Goal: Transaction & Acquisition: Purchase product/service

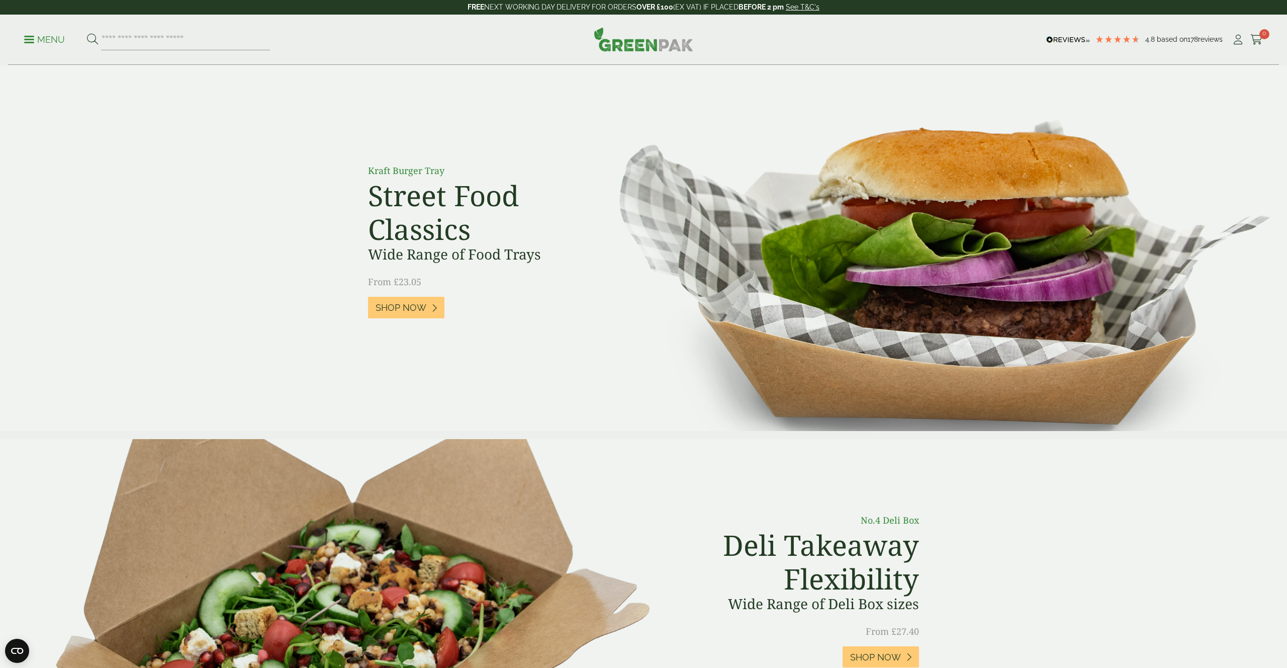
click at [452, 307] on div "Shop Now" at bounding box center [481, 308] width 226 height 22
click at [426, 308] on link "Shop Now" at bounding box center [406, 308] width 76 height 22
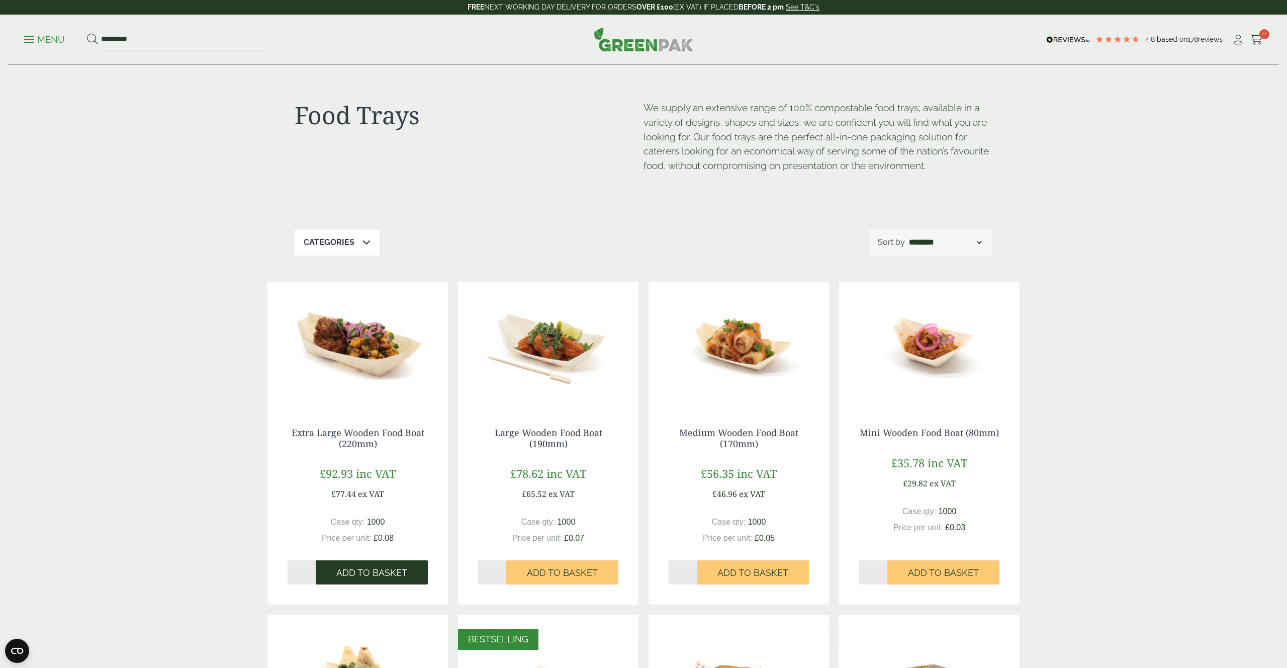
click at [352, 565] on button "Add to Basket" at bounding box center [372, 572] width 112 height 24
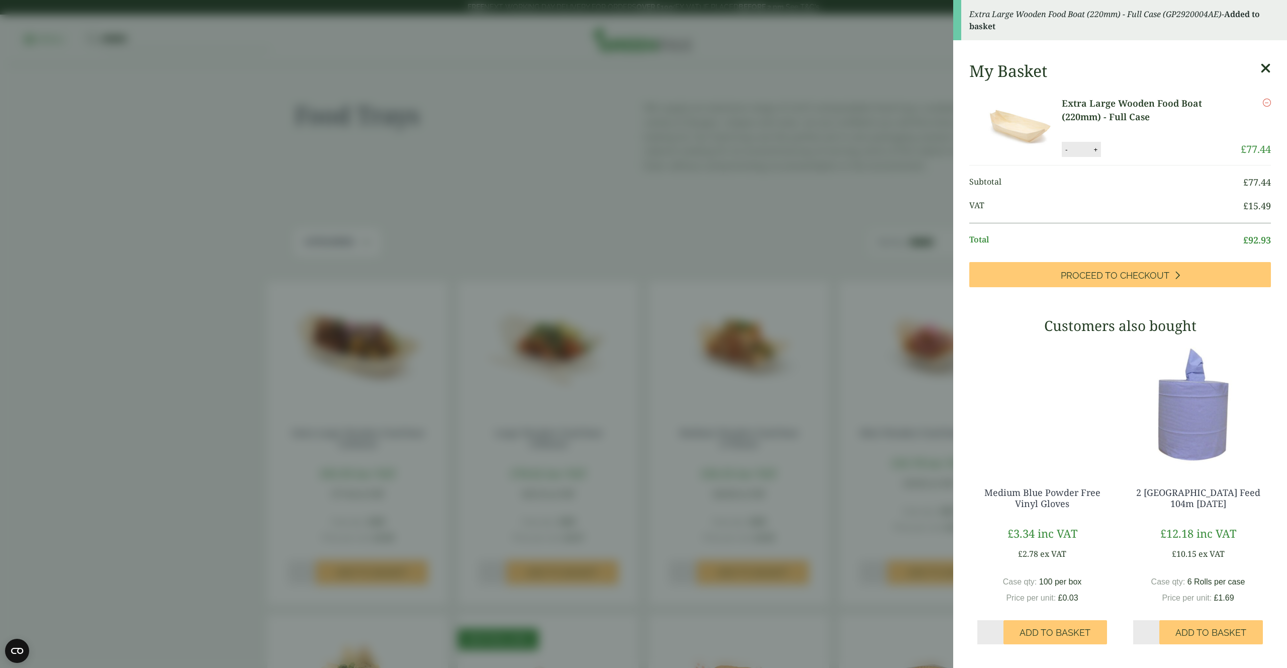
click at [1165, 104] on link "Extra Large Wooden Food Boat (220mm) - Full Case" at bounding box center [1151, 110] width 179 height 27
